Goal: Task Accomplishment & Management: Manage account settings

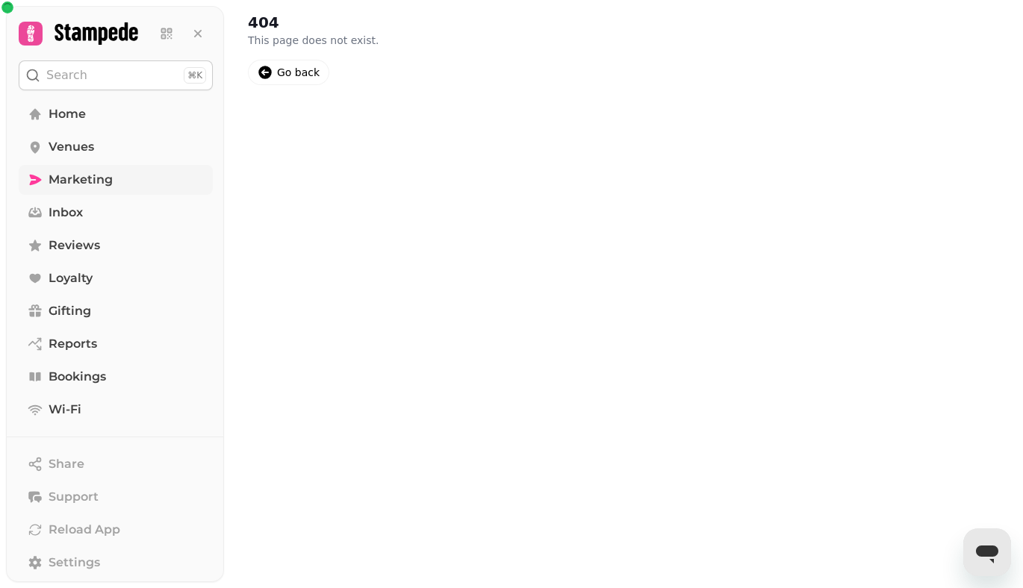
click at [113, 175] on link "Marketing" at bounding box center [116, 180] width 194 height 30
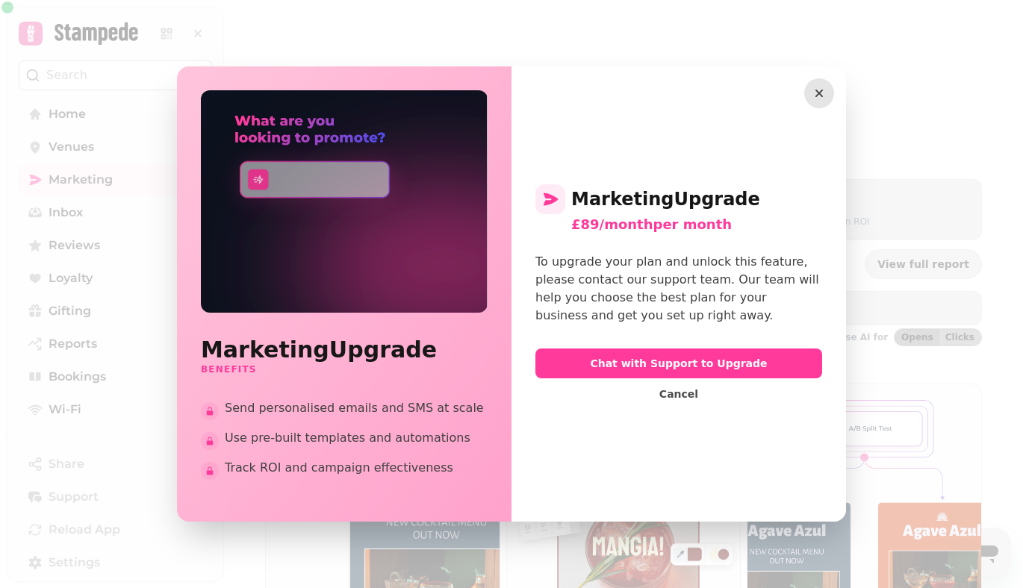
click at [817, 86] on icon "button" at bounding box center [819, 93] width 15 height 15
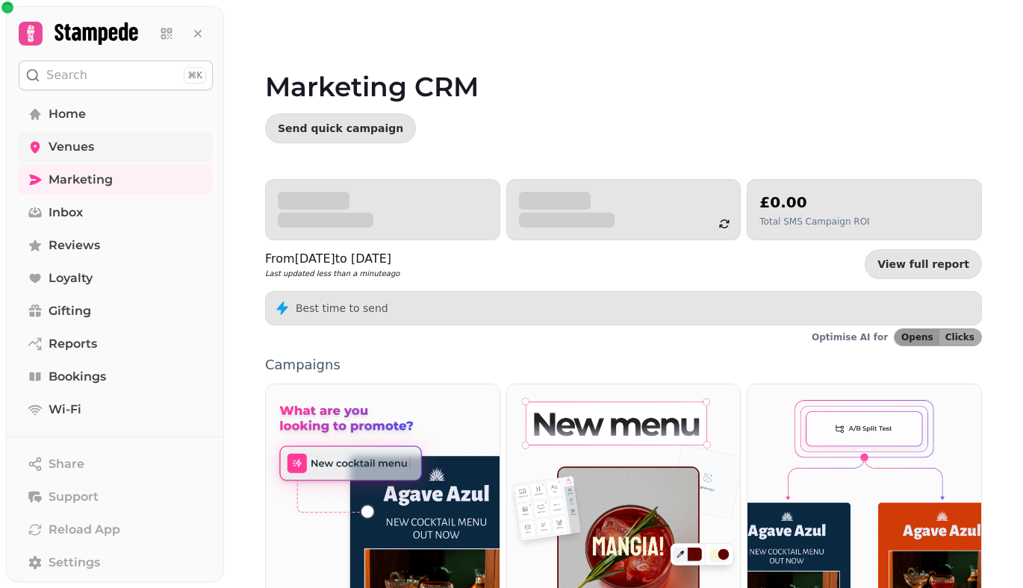
click at [87, 149] on span "Venues" at bounding box center [72, 147] width 46 height 18
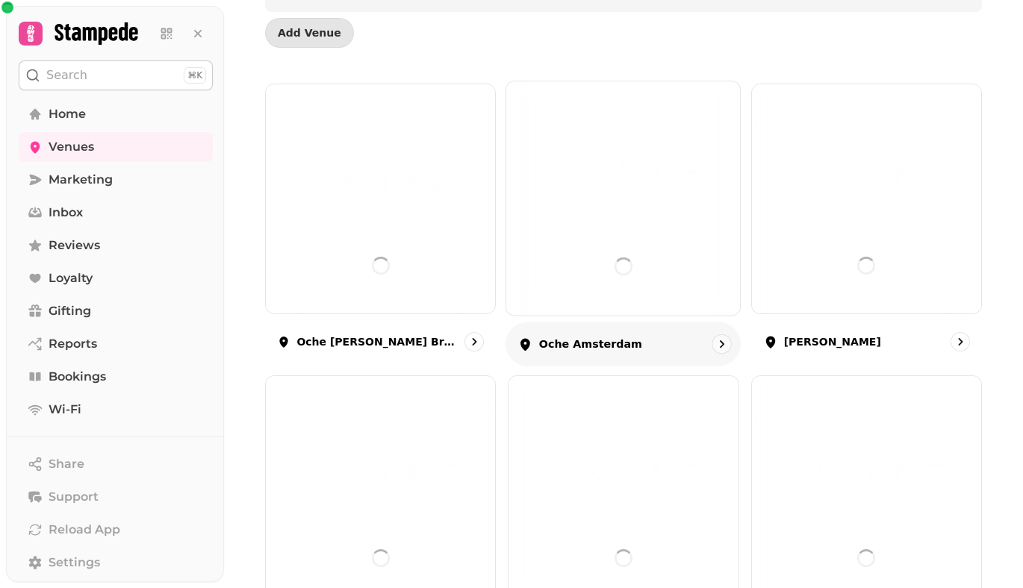
scroll to position [240, 0]
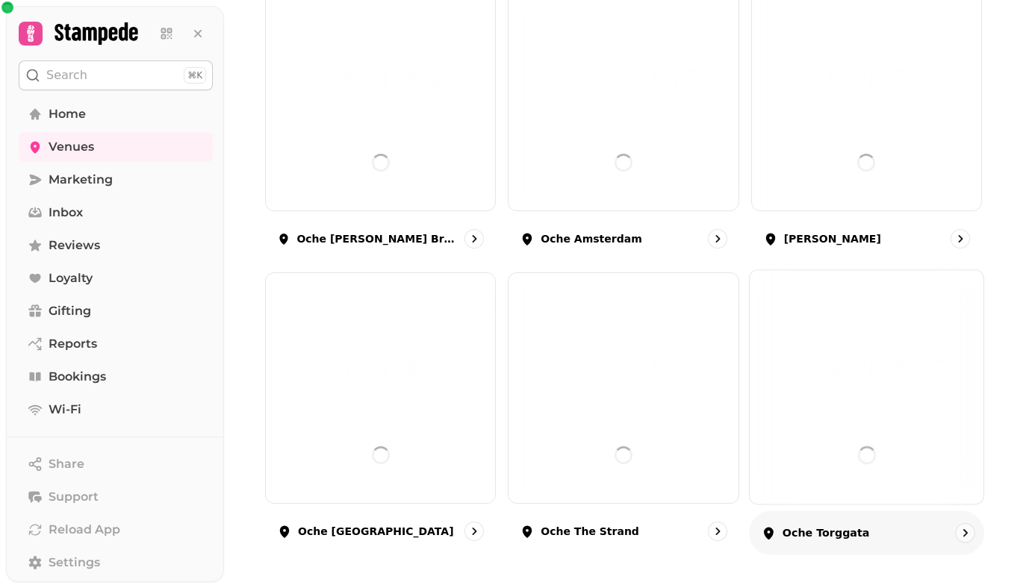
click at [817, 440] on div at bounding box center [867, 388] width 234 height 234
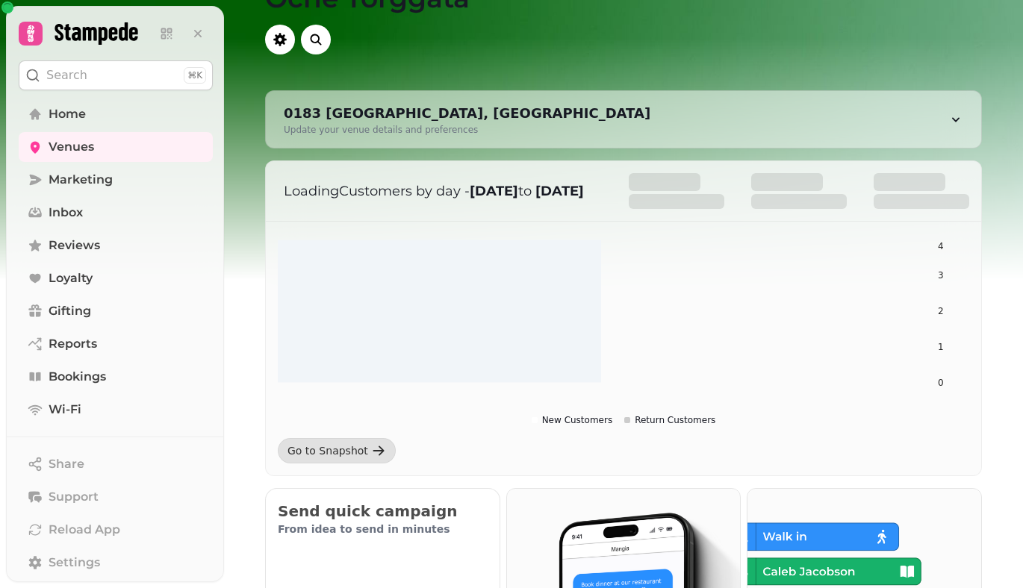
scroll to position [55, 0]
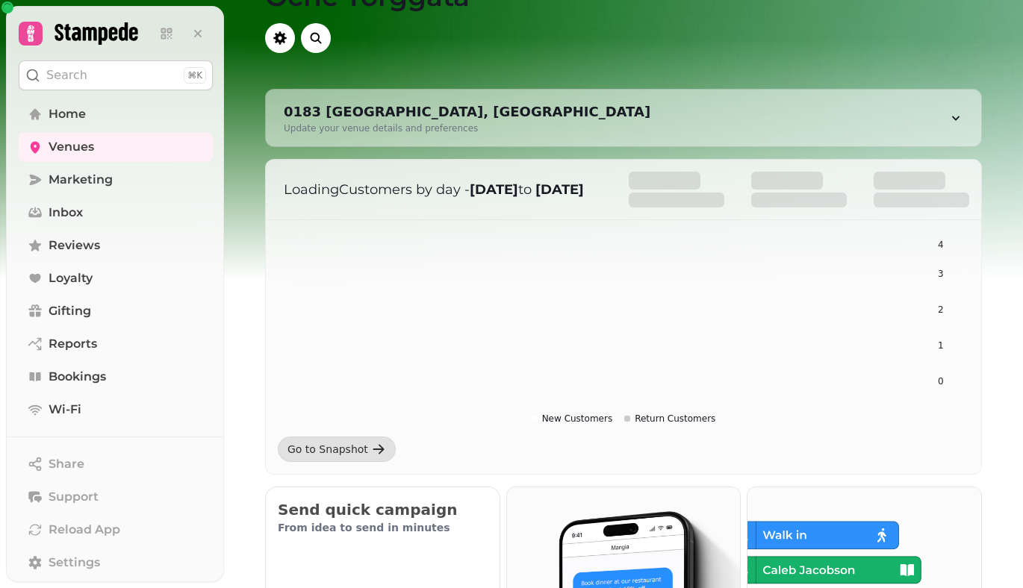
click at [498, 184] on strong "12 Jul" at bounding box center [494, 189] width 49 height 16
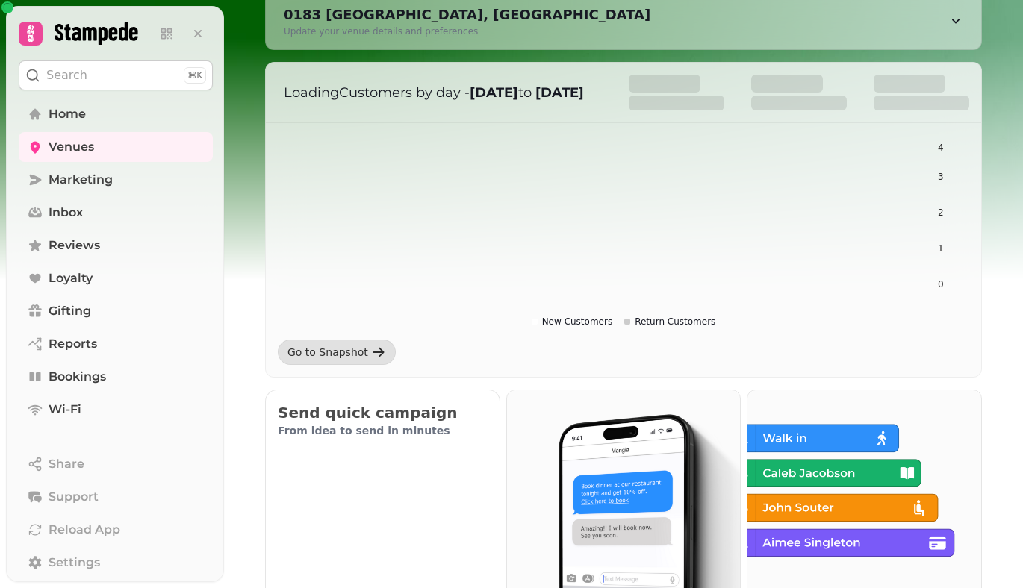
scroll to position [153, 0]
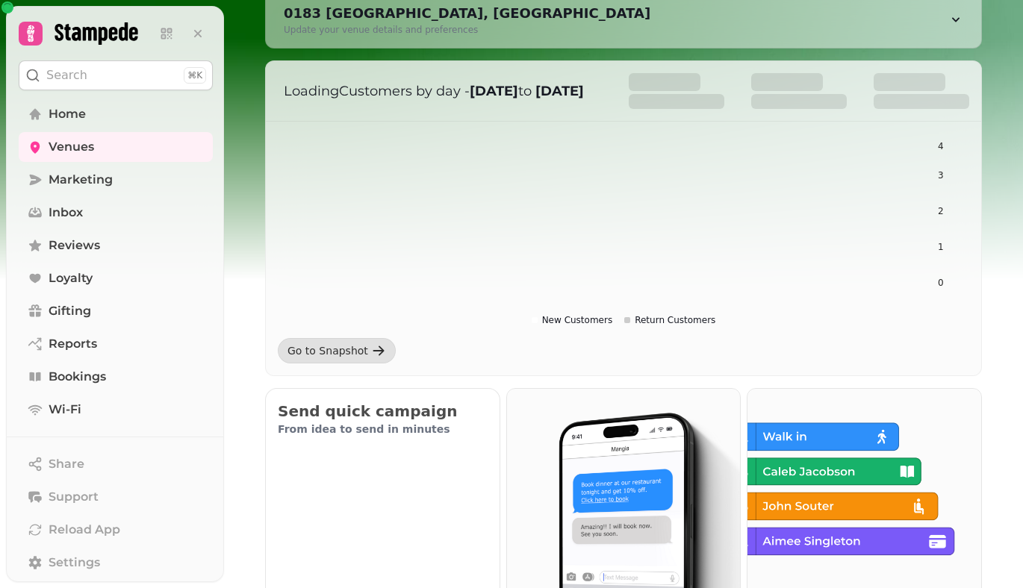
click at [498, 184] on icon "0 1 2 3 4" at bounding box center [624, 233] width 692 height 187
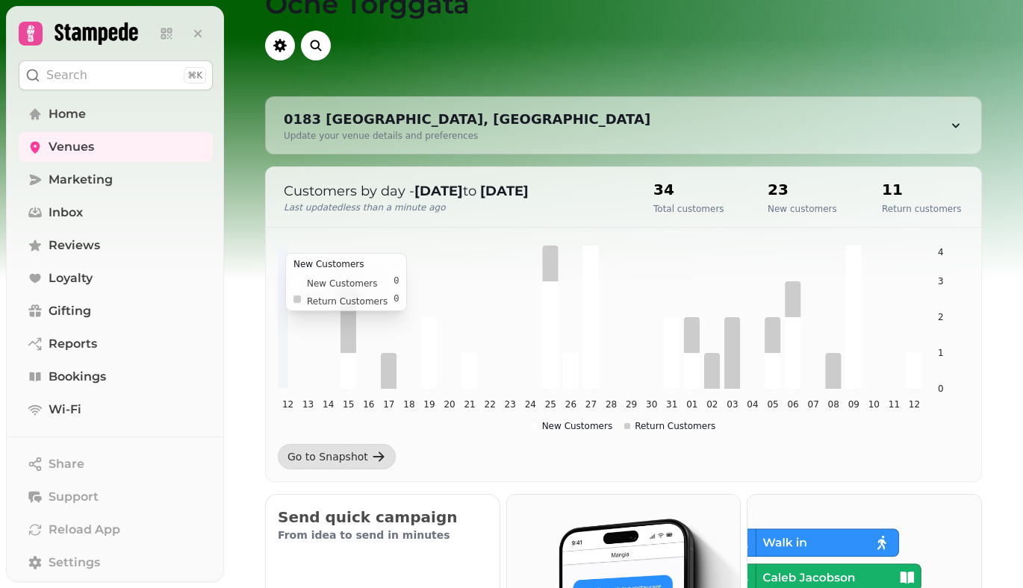
scroll to position [52, 0]
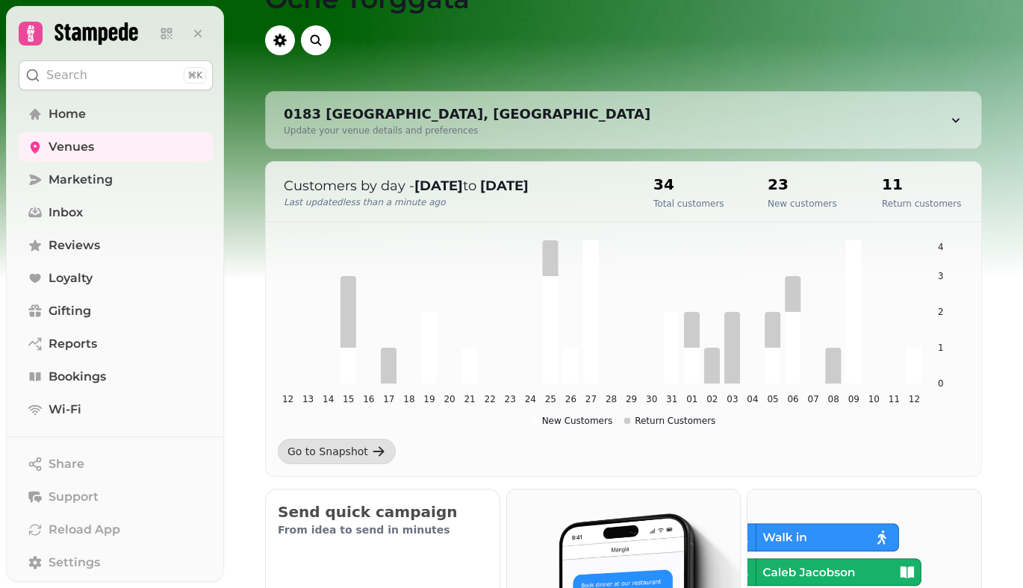
click at [597, 422] on div "New Customers" at bounding box center [572, 421] width 81 height 12
click at [340, 453] on div "Go to Snapshot" at bounding box center [328, 451] width 81 height 15
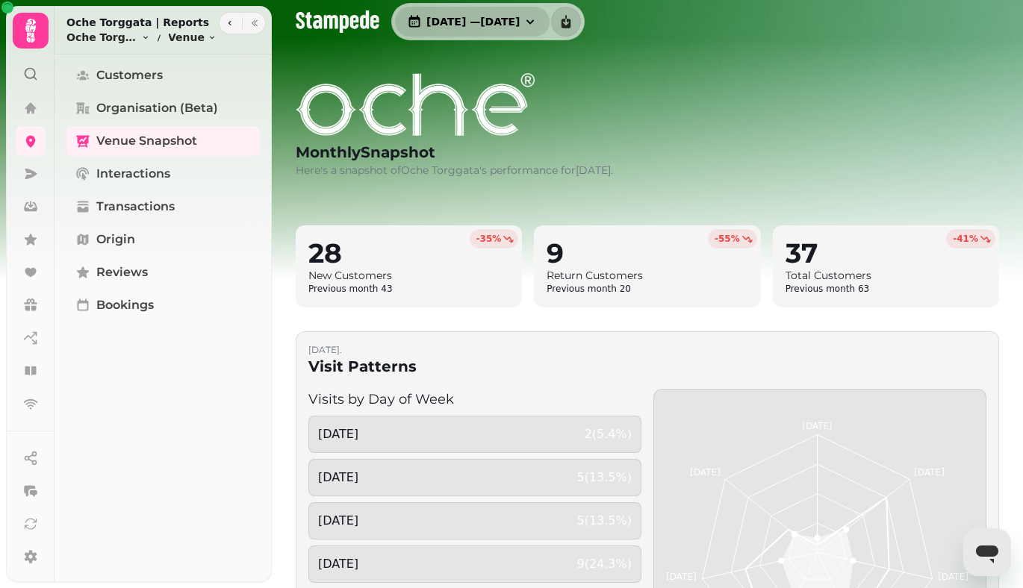
click at [538, 26] on icon "button" at bounding box center [530, 21] width 15 height 15
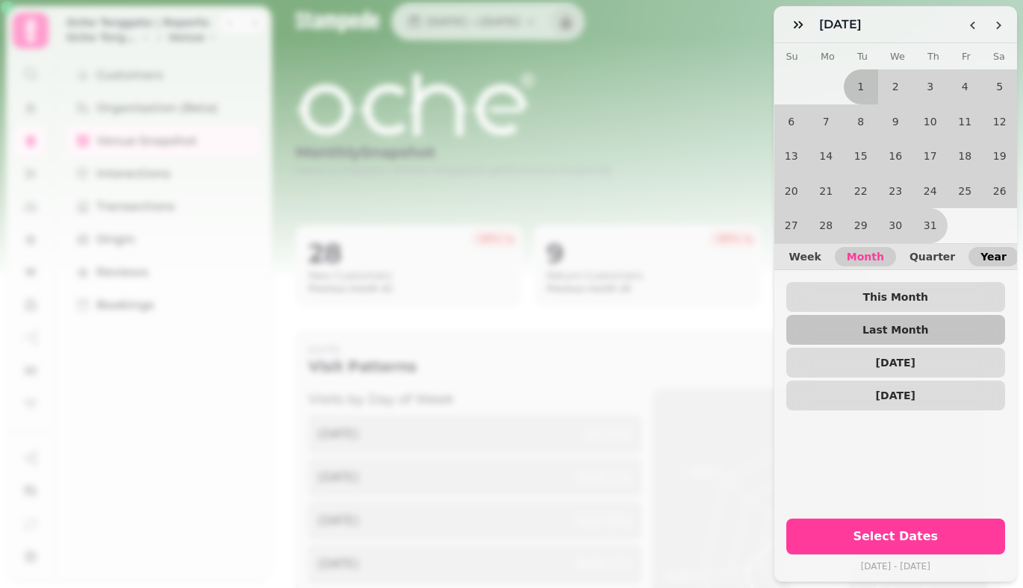
click at [986, 252] on span "Year" at bounding box center [994, 257] width 26 height 10
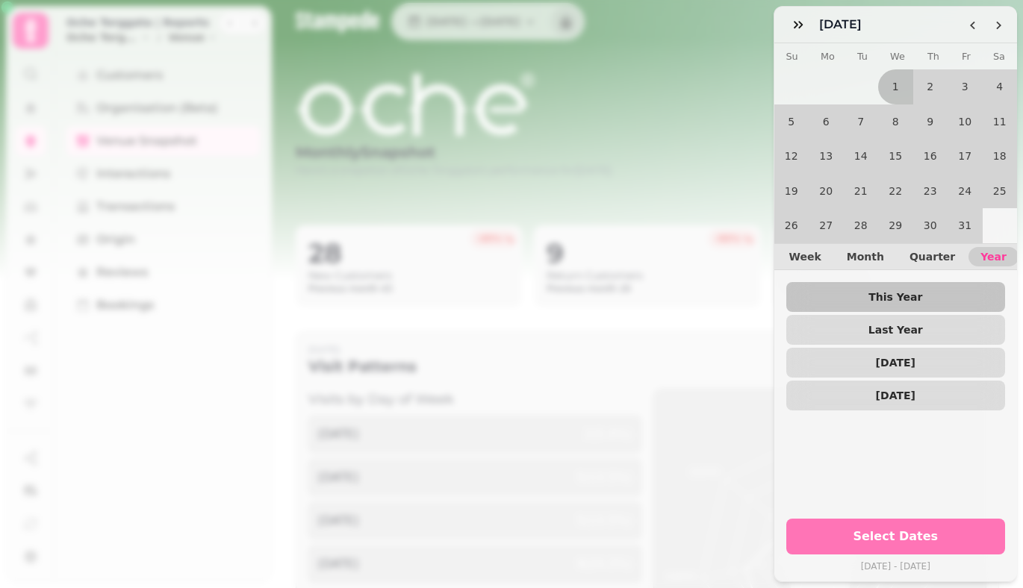
click at [930, 531] on span "Select Dates" at bounding box center [896, 537] width 184 height 12
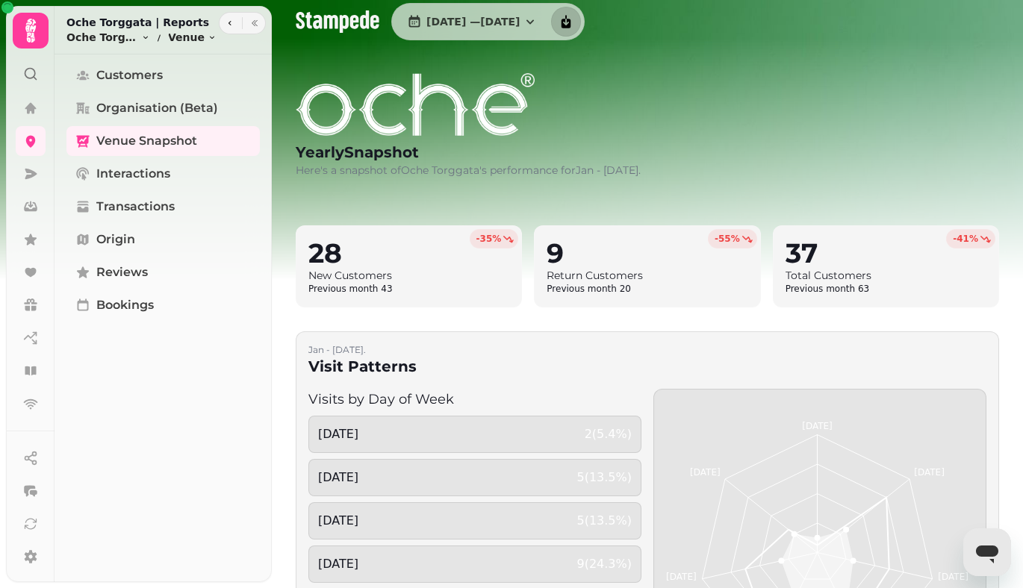
click at [571, 21] on icon "download report" at bounding box center [567, 21] width 10 height 13
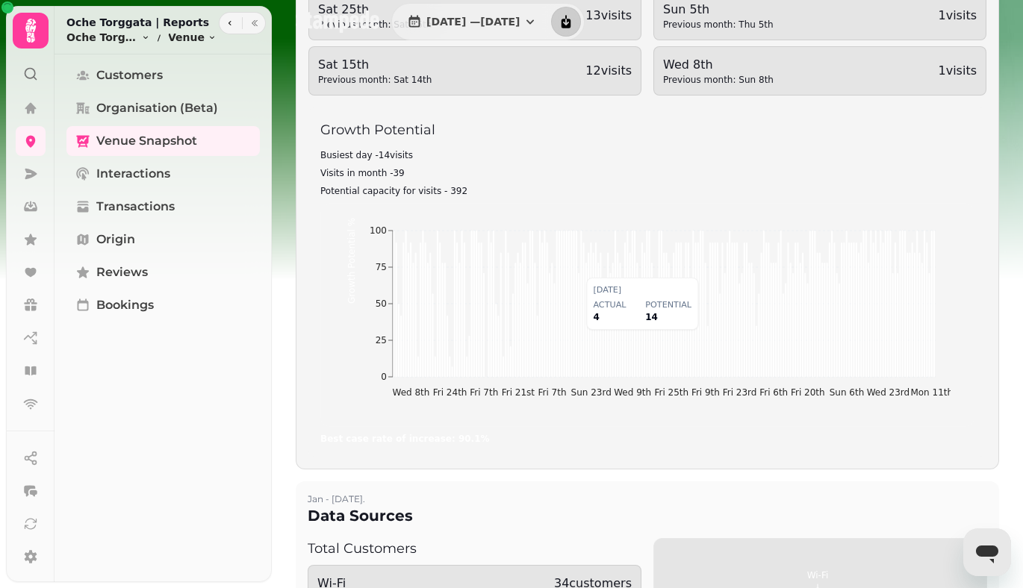
scroll to position [980, 0]
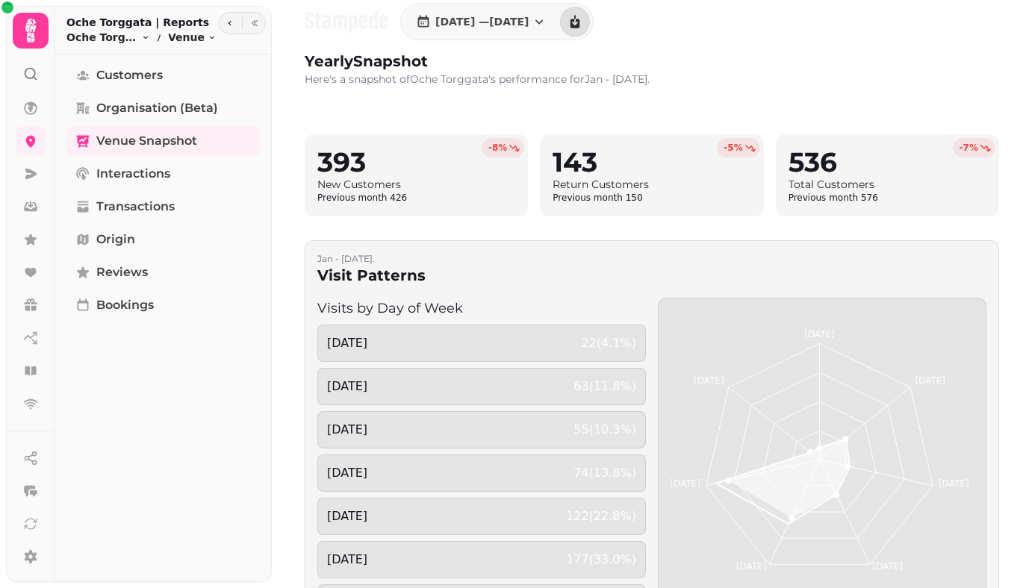
scroll to position [92, 0]
click at [128, 171] on span "Interactions" at bounding box center [133, 174] width 74 height 18
select select "**"
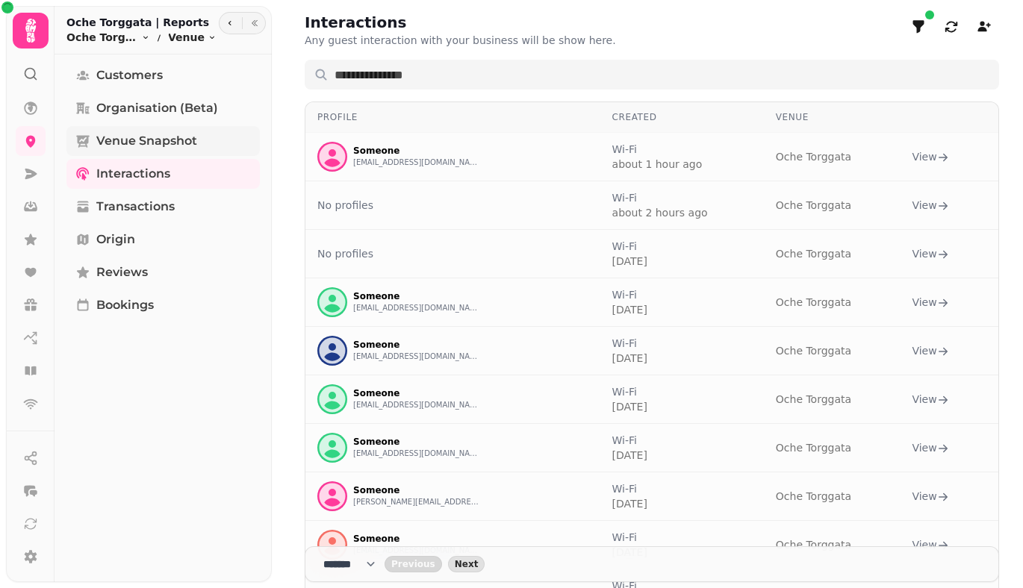
click at [114, 142] on span "Venue Snapshot" at bounding box center [146, 141] width 101 height 18
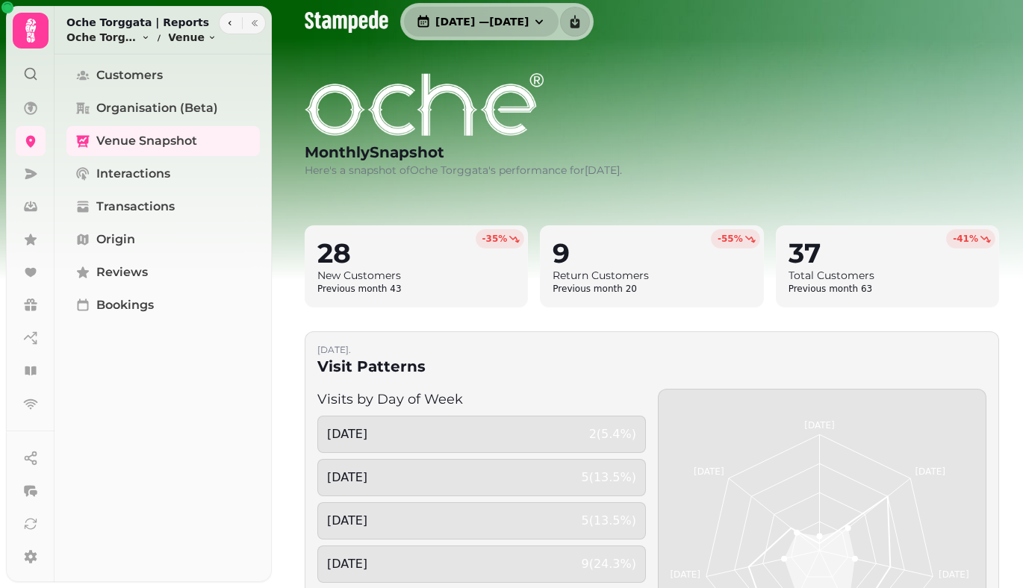
click at [559, 12] on button "[DATE] — [DATE]" at bounding box center [481, 22] width 155 height 30
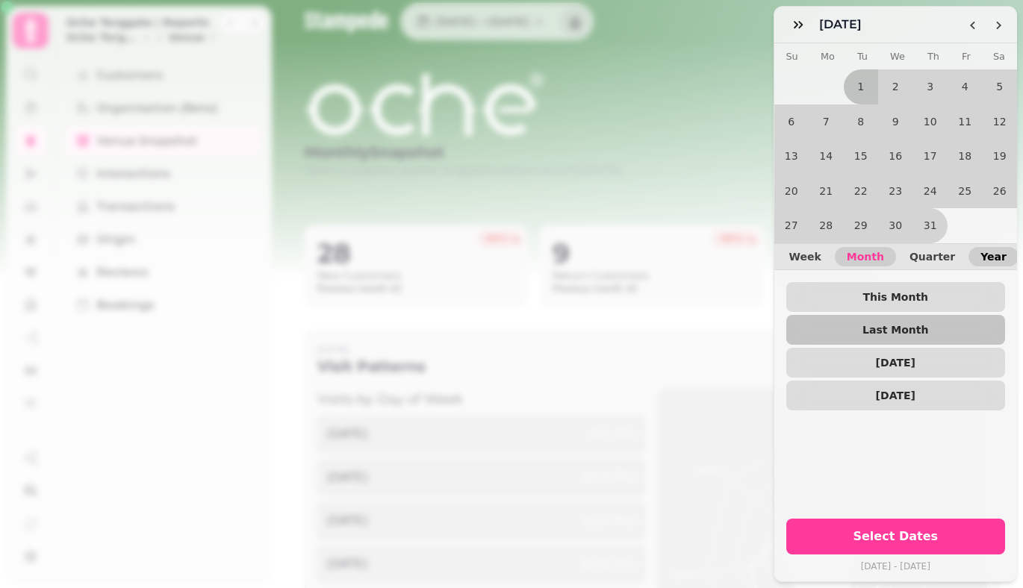
click at [981, 252] on span "Year" at bounding box center [994, 257] width 26 height 10
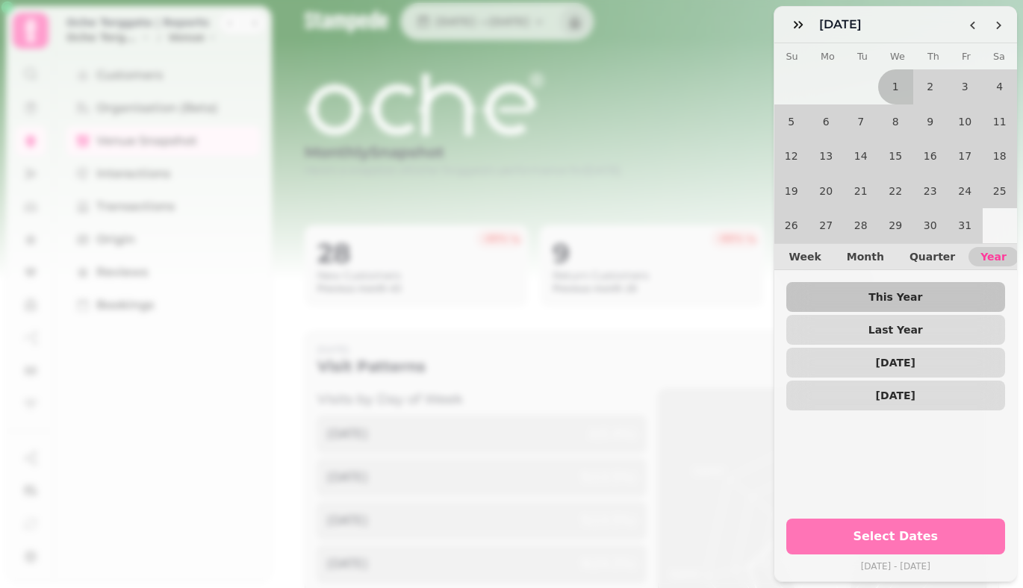
click at [936, 519] on button "Select Dates" at bounding box center [896, 537] width 220 height 36
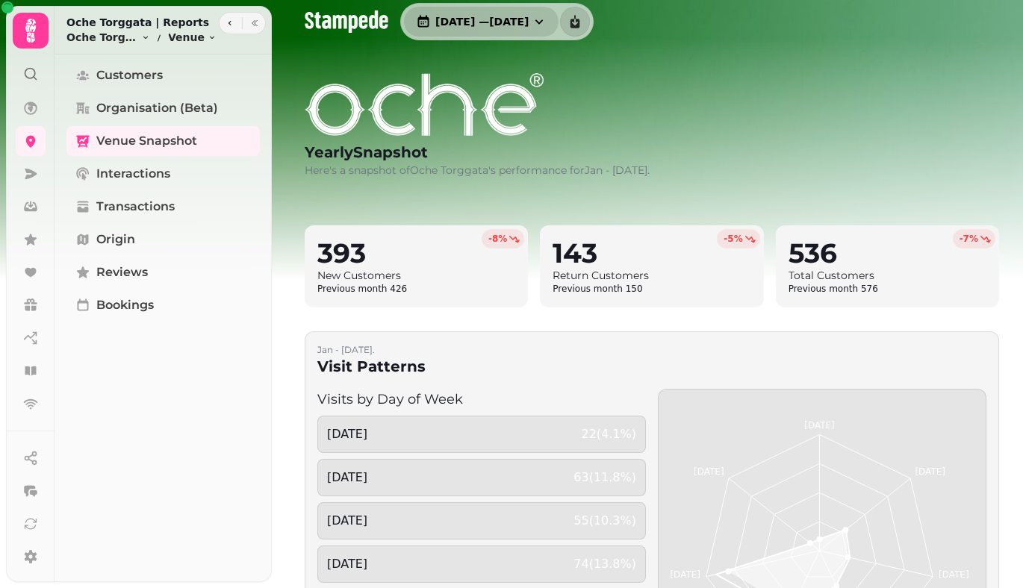
click at [547, 19] on icon "button" at bounding box center [539, 21] width 15 height 15
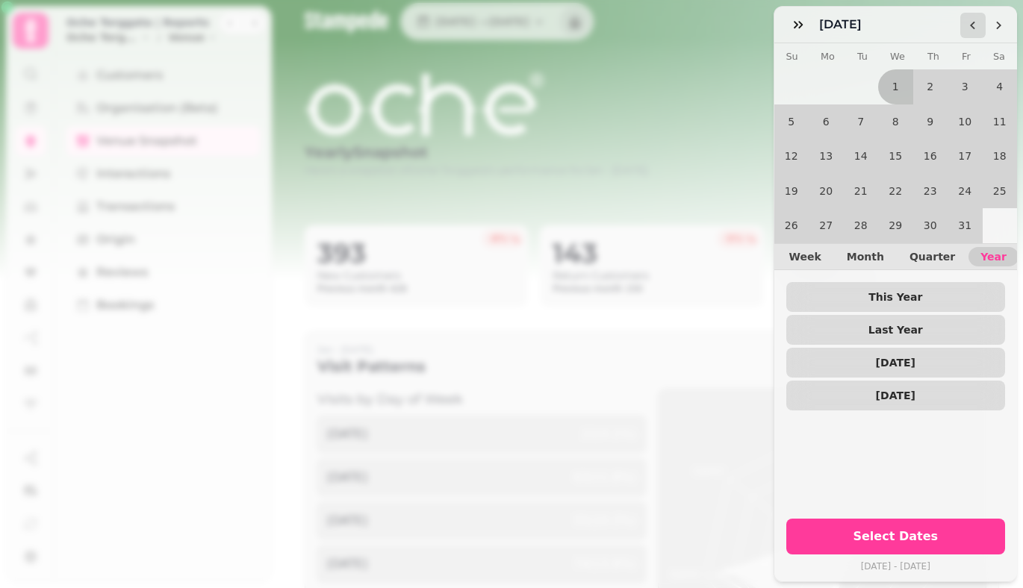
click at [968, 31] on icon "Go to the Previous Month" at bounding box center [973, 25] width 12 height 12
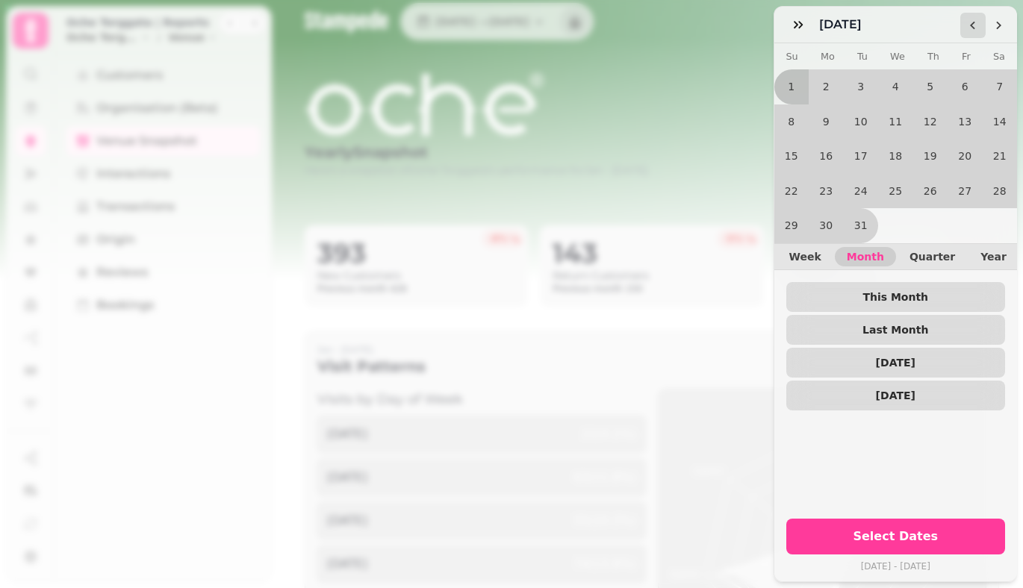
click at [968, 31] on icon "Go to the Previous Month" at bounding box center [973, 25] width 12 height 12
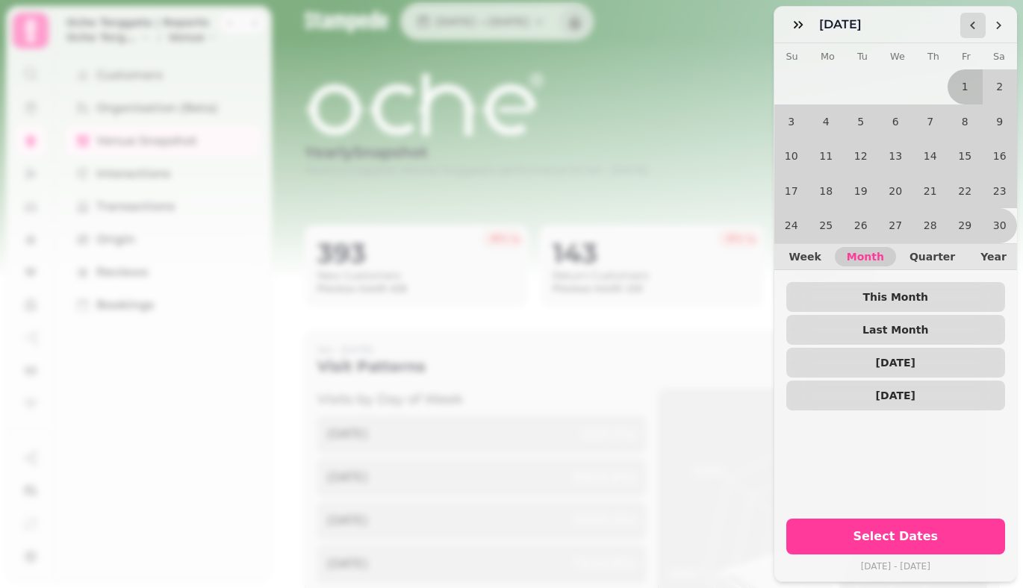
click at [968, 31] on icon "Go to the Previous Month" at bounding box center [973, 25] width 12 height 12
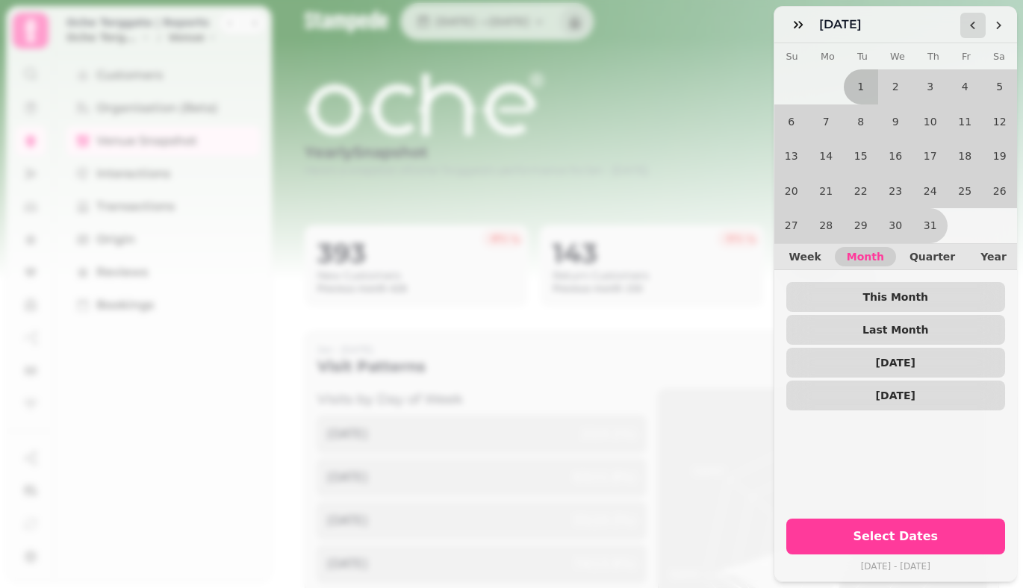
click at [968, 31] on icon "Go to the Previous Month" at bounding box center [973, 25] width 12 height 12
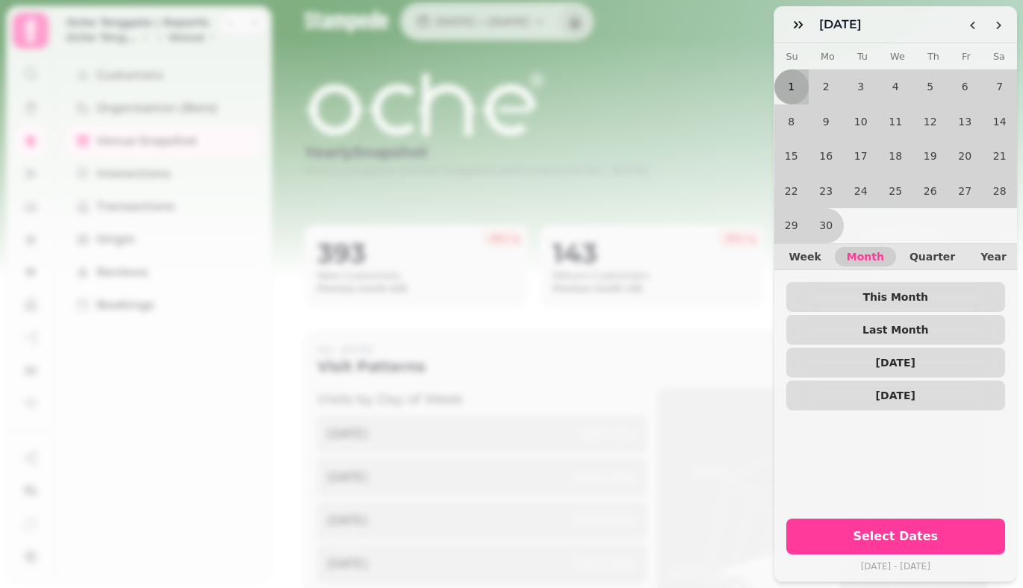
click at [795, 89] on button "1" at bounding box center [791, 86] width 35 height 35
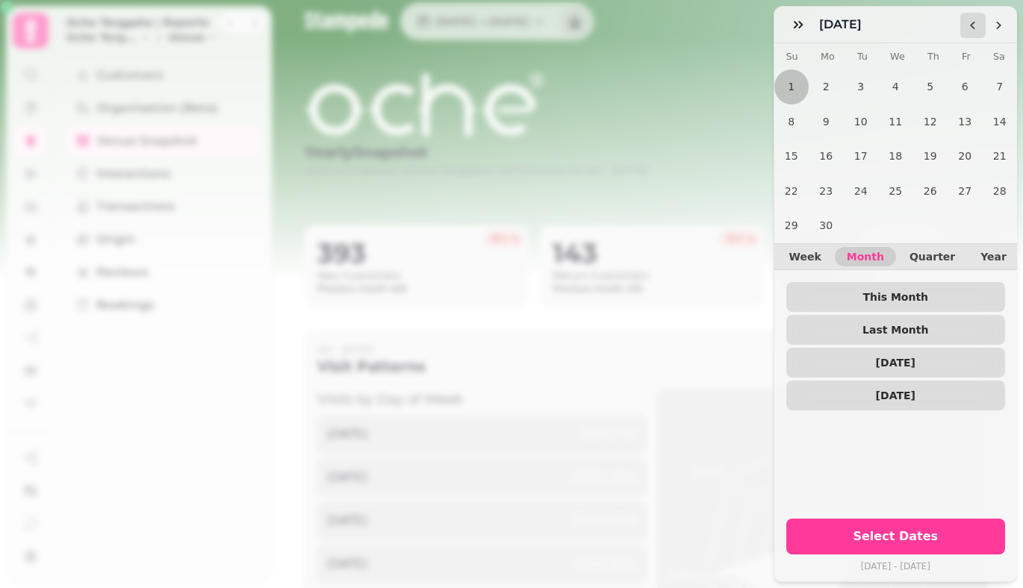
click at [978, 28] on icon "Go to the Previous Month" at bounding box center [973, 25] width 12 height 12
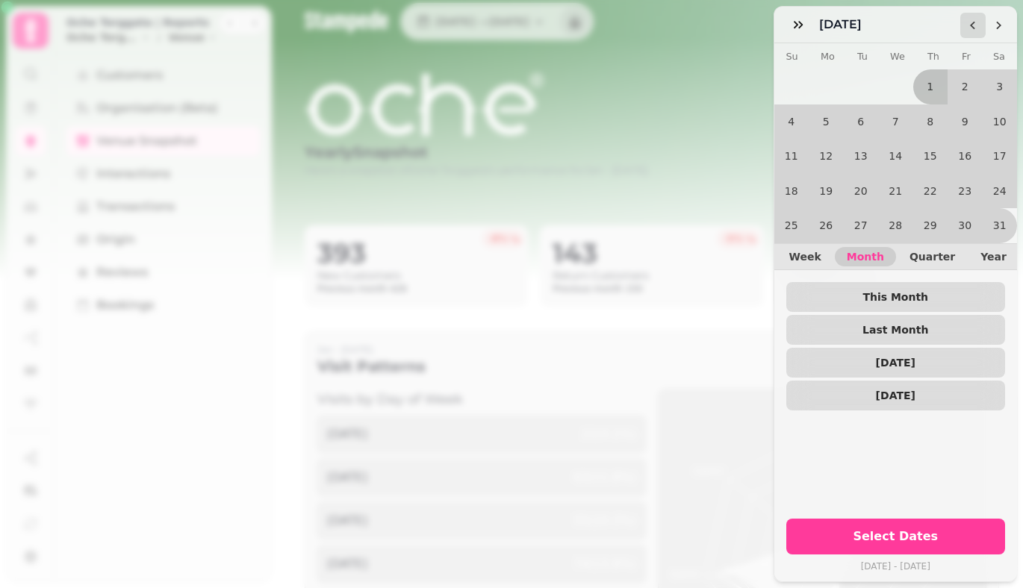
click at [978, 28] on icon "Go to the Previous Month" at bounding box center [973, 25] width 12 height 12
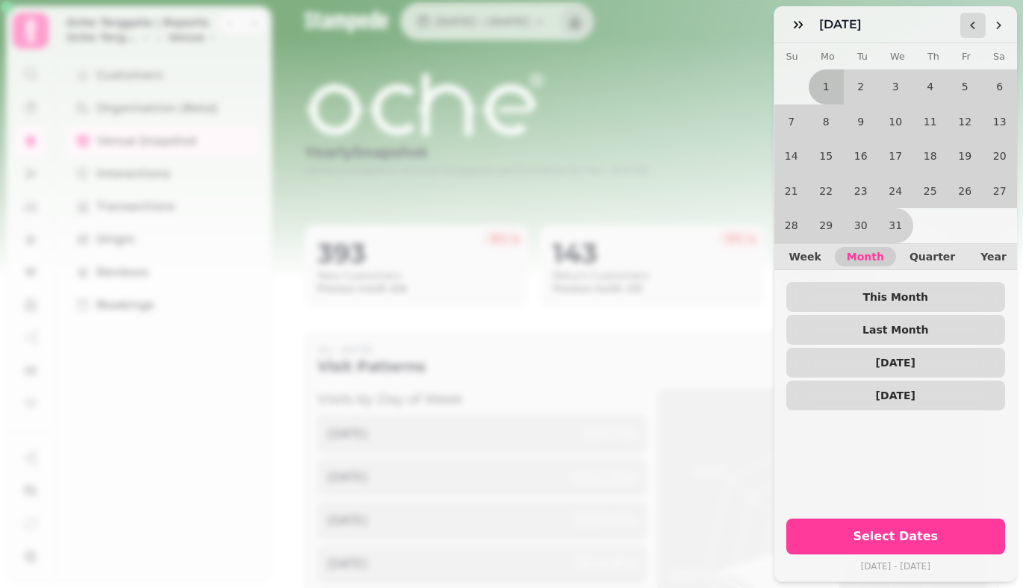
click at [978, 28] on icon "Go to the Previous Month" at bounding box center [973, 25] width 12 height 12
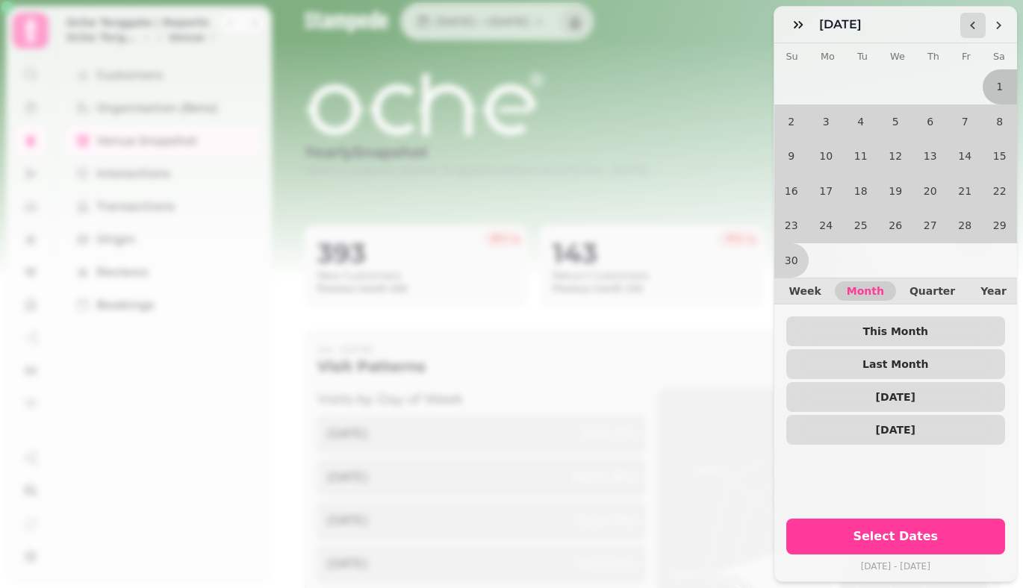
click at [978, 28] on icon "Go to the Previous Month" at bounding box center [973, 25] width 12 height 12
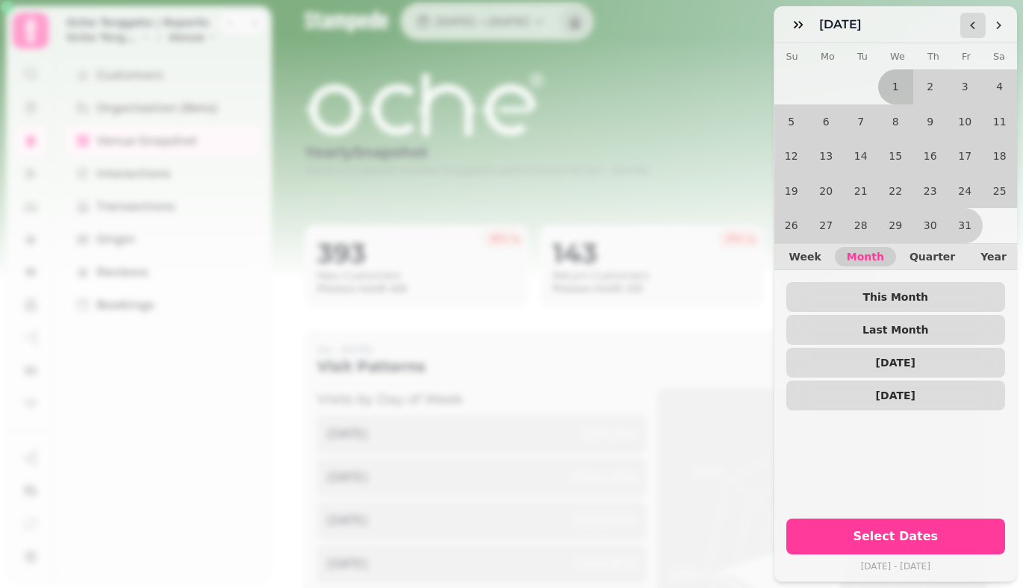
click at [978, 28] on icon "Go to the Previous Month" at bounding box center [973, 25] width 12 height 12
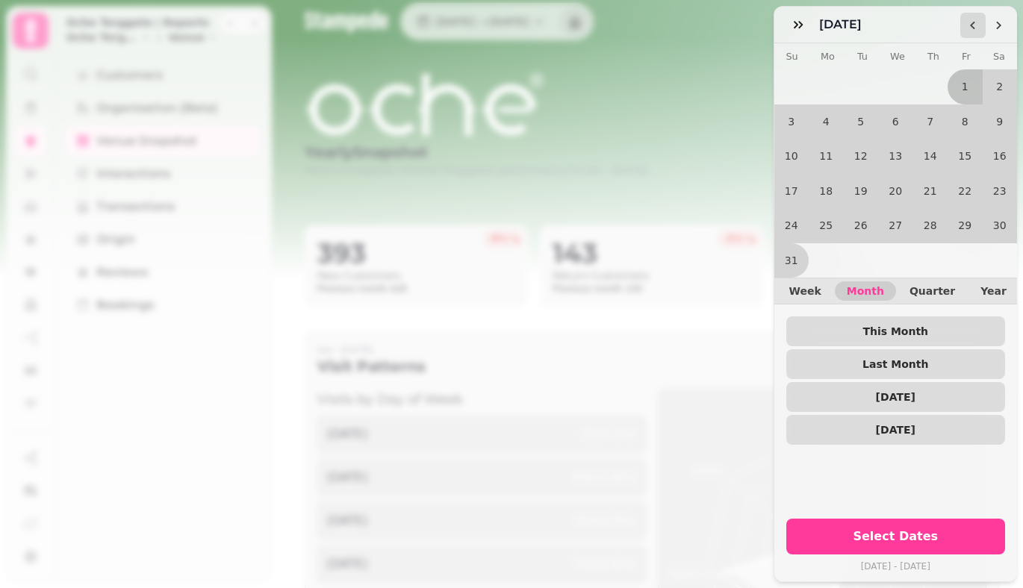
click at [978, 28] on icon "Go to the Previous Month" at bounding box center [973, 25] width 12 height 12
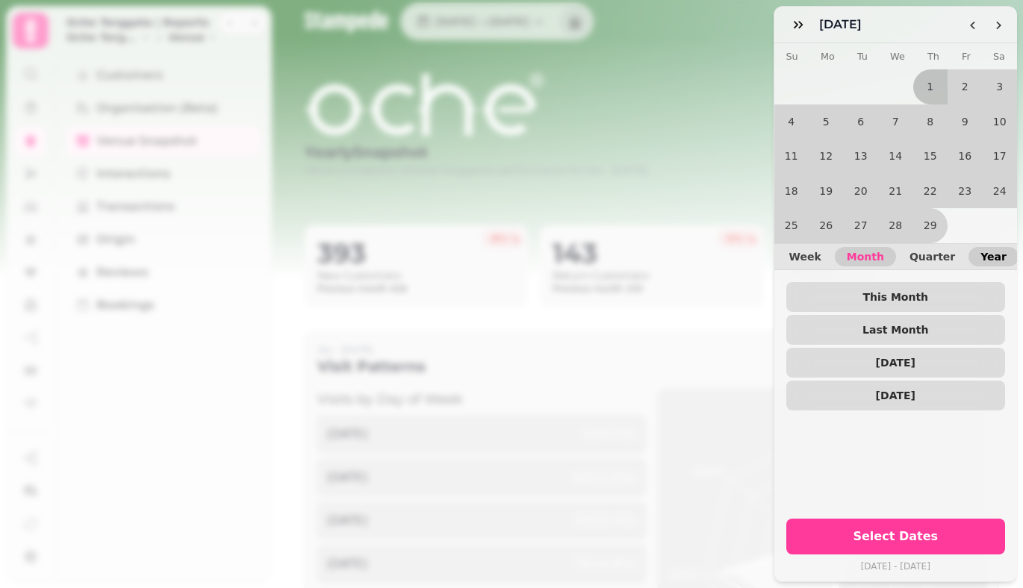
click at [981, 252] on span "Year" at bounding box center [994, 257] width 26 height 10
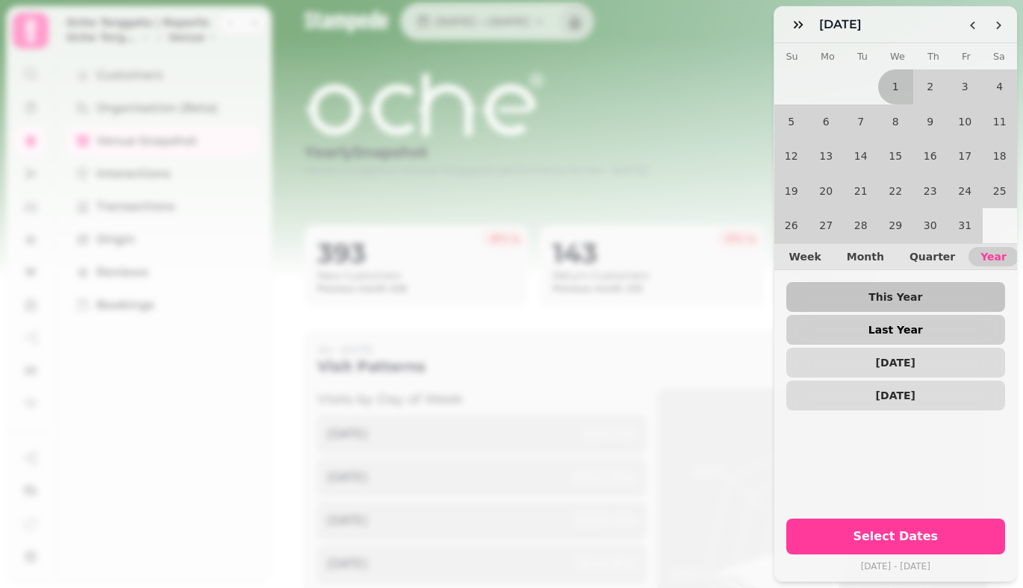
click at [930, 325] on span "Last Year" at bounding box center [896, 330] width 196 height 10
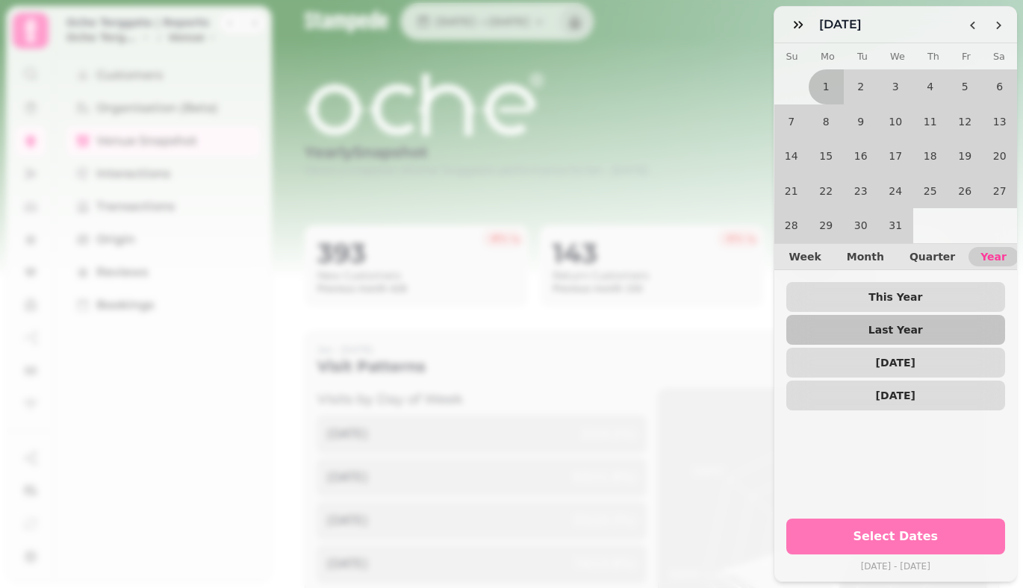
click at [934, 532] on button "Select Dates" at bounding box center [896, 537] width 220 height 36
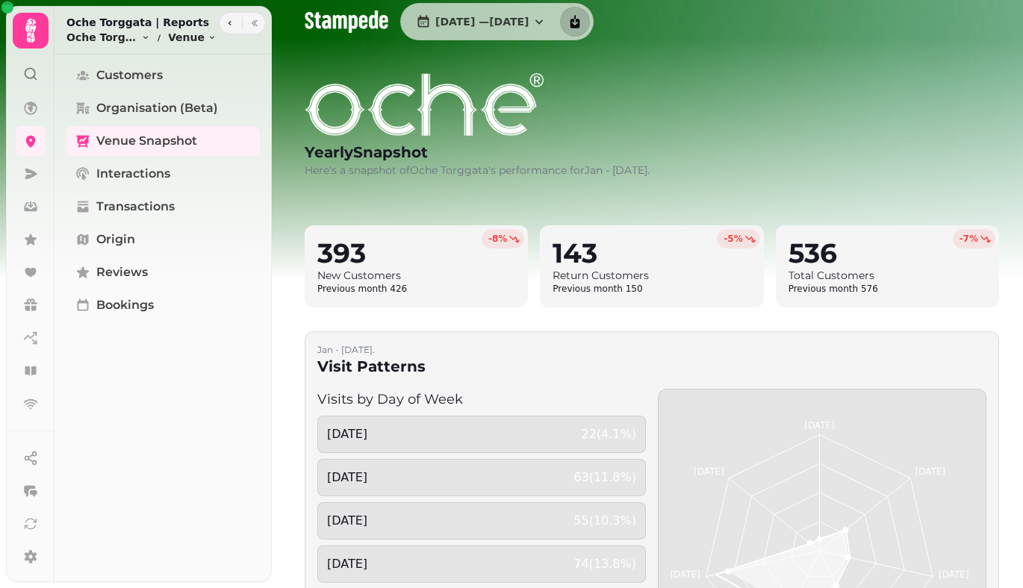
click at [582, 17] on icon "download report" at bounding box center [575, 21] width 15 height 15
